Goal: Check status: Check status

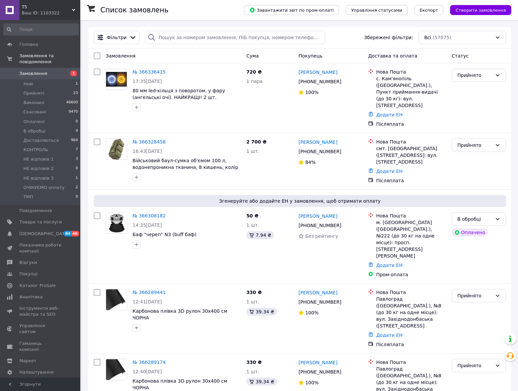
drag, startPoint x: 0, startPoint y: 0, endPoint x: 36, endPoint y: 31, distance: 47.7
click at [35, 32] on input at bounding box center [40, 29] width 75 height 12
paste input "0952804011"
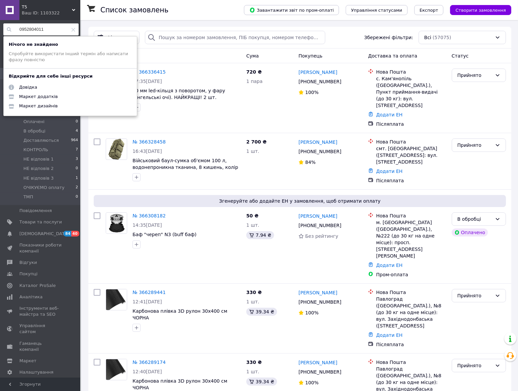
type input "0952804011"
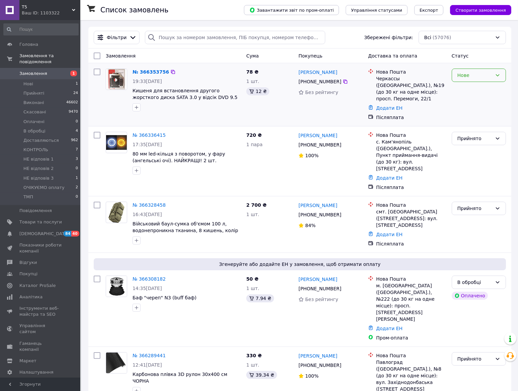
drag, startPoint x: 470, startPoint y: 73, endPoint x: 470, endPoint y: 76, distance: 3.4
click at [470, 73] on div "Нове" at bounding box center [475, 75] width 35 height 7
click at [468, 87] on li "Прийнято" at bounding box center [479, 90] width 54 height 12
